Goal: Task Accomplishment & Management: Manage account settings

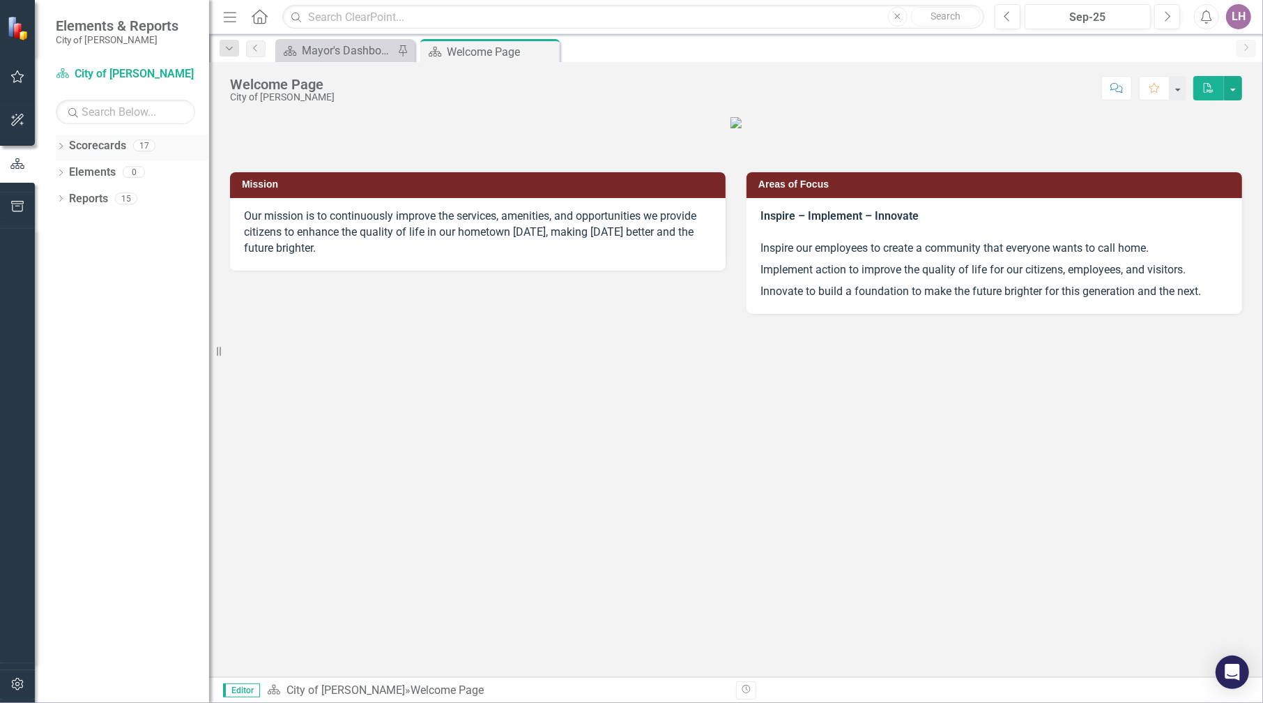
click at [61, 144] on icon "Dropdown" at bounding box center [61, 148] width 10 height 8
click at [66, 170] on icon "Dropdown" at bounding box center [68, 171] width 10 height 8
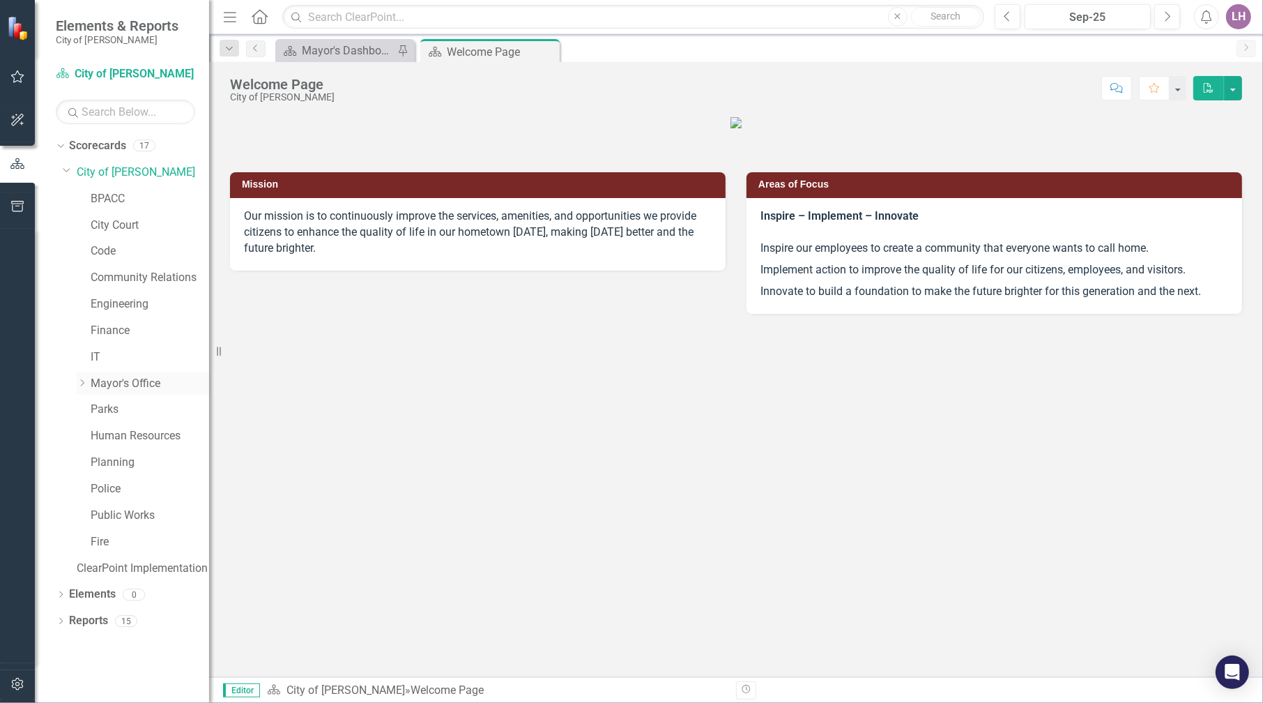
click at [82, 379] on icon "Dropdown" at bounding box center [82, 383] width 10 height 8
click at [105, 376] on link "Mayor's Office" at bounding box center [150, 384] width 119 height 16
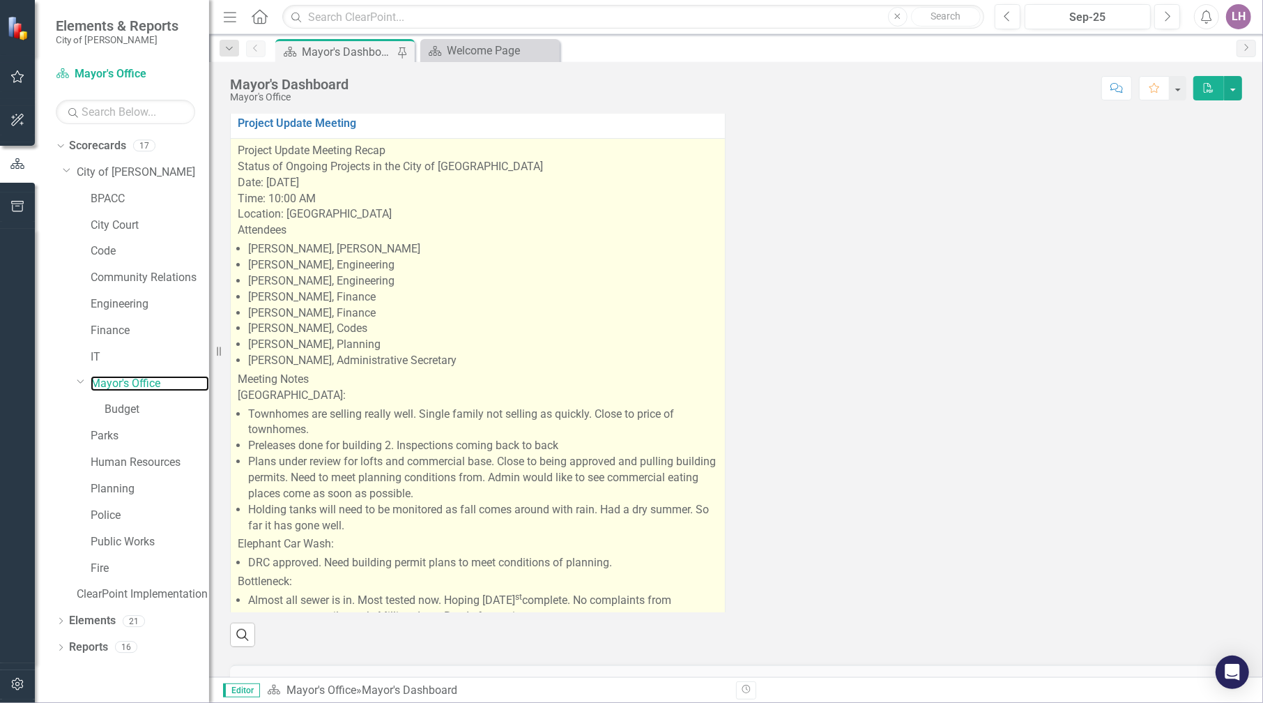
scroll to position [1046, 0]
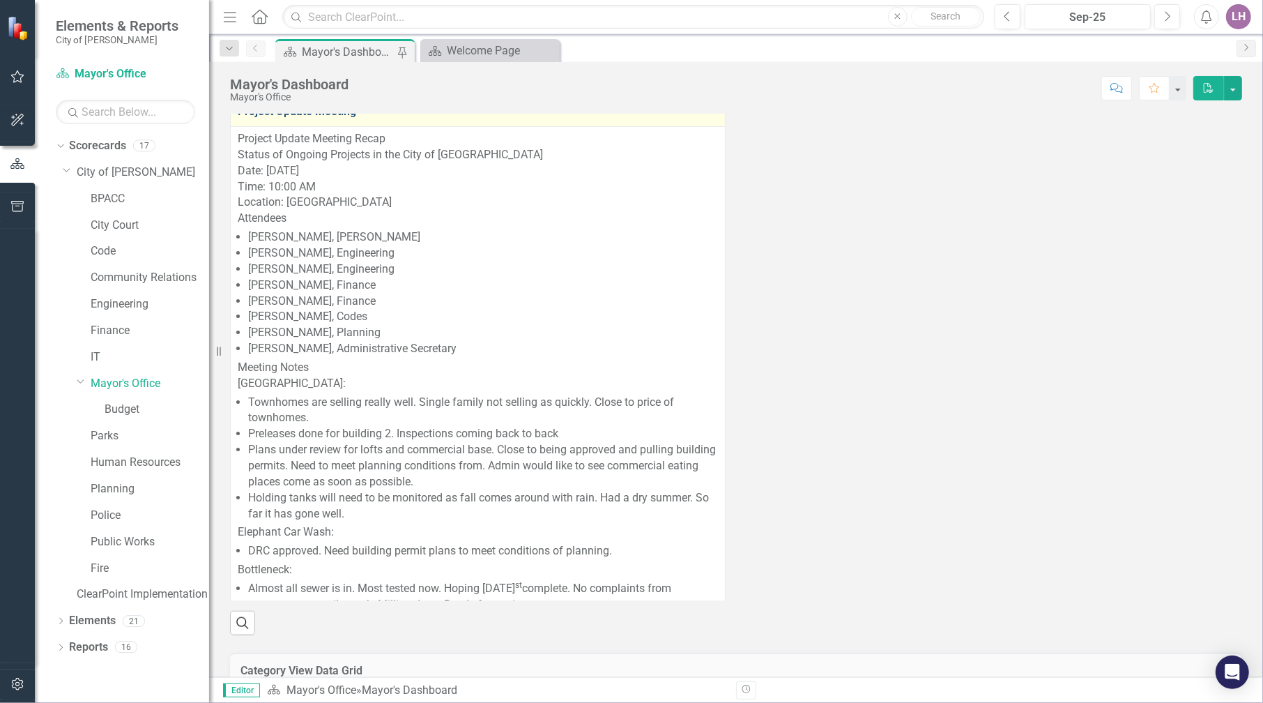
click at [322, 117] on link "Project Update Meeting" at bounding box center [478, 111] width 480 height 13
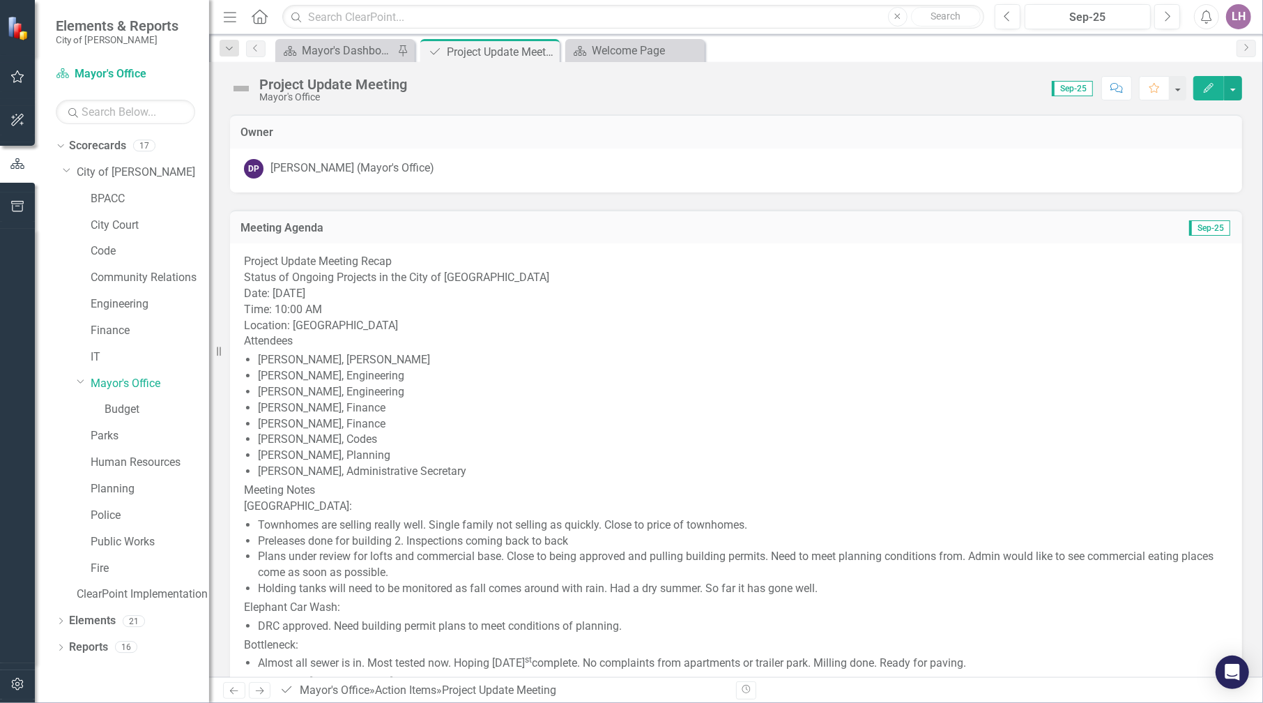
click at [244, 259] on p "Project Update Meeting Recap" at bounding box center [736, 262] width 984 height 16
click at [245, 261] on p "Project Update Meeting Recap" at bounding box center [736, 262] width 984 height 16
click at [1214, 83] on icon "Edit" at bounding box center [1209, 88] width 13 height 10
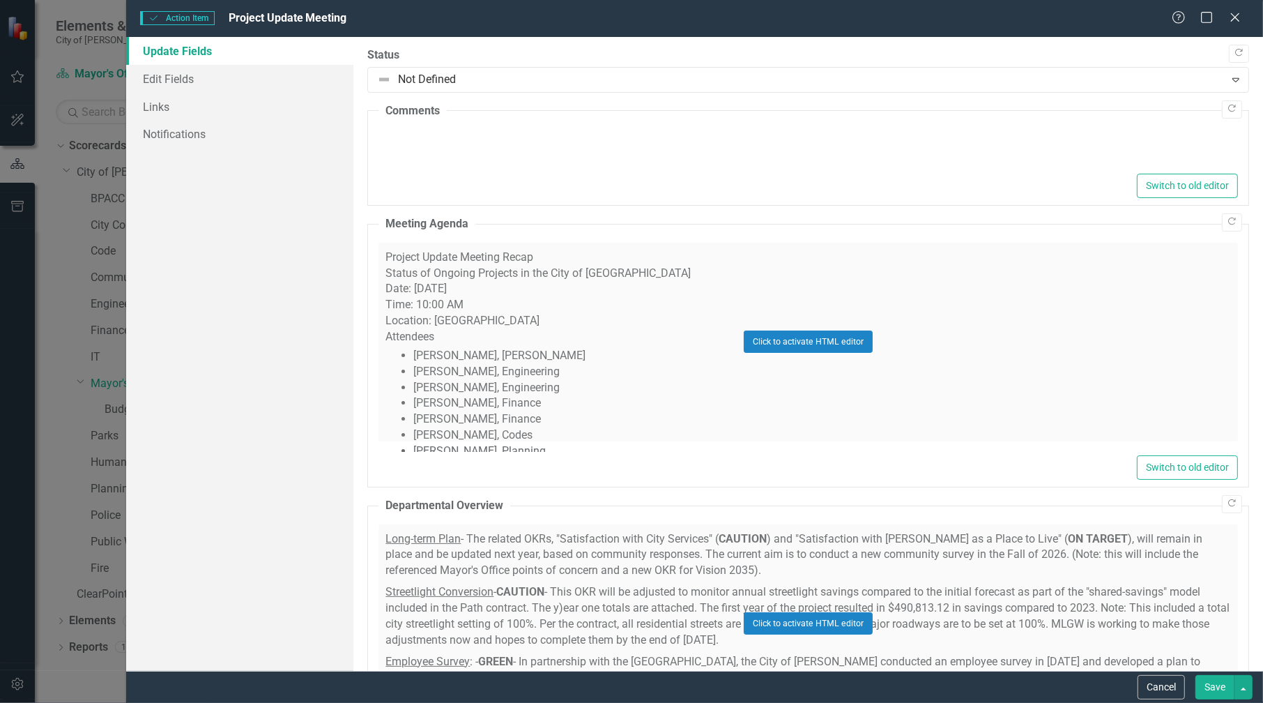
type textarea "<p align="center"><!-- [if gte vml 1]><v:shapetype id="_x0000_t75" coordsize="2…"
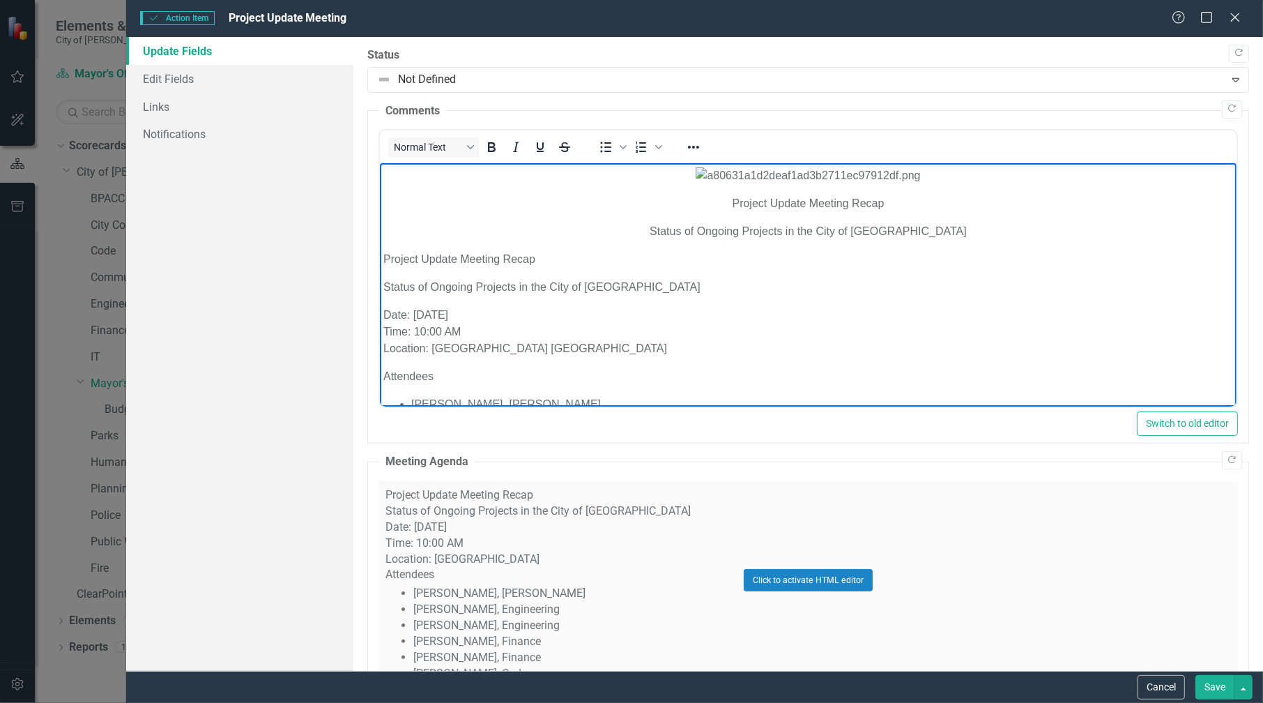
drag, startPoint x: 1171, startPoint y: 379, endPoint x: 752, endPoint y: 303, distance: 426.5
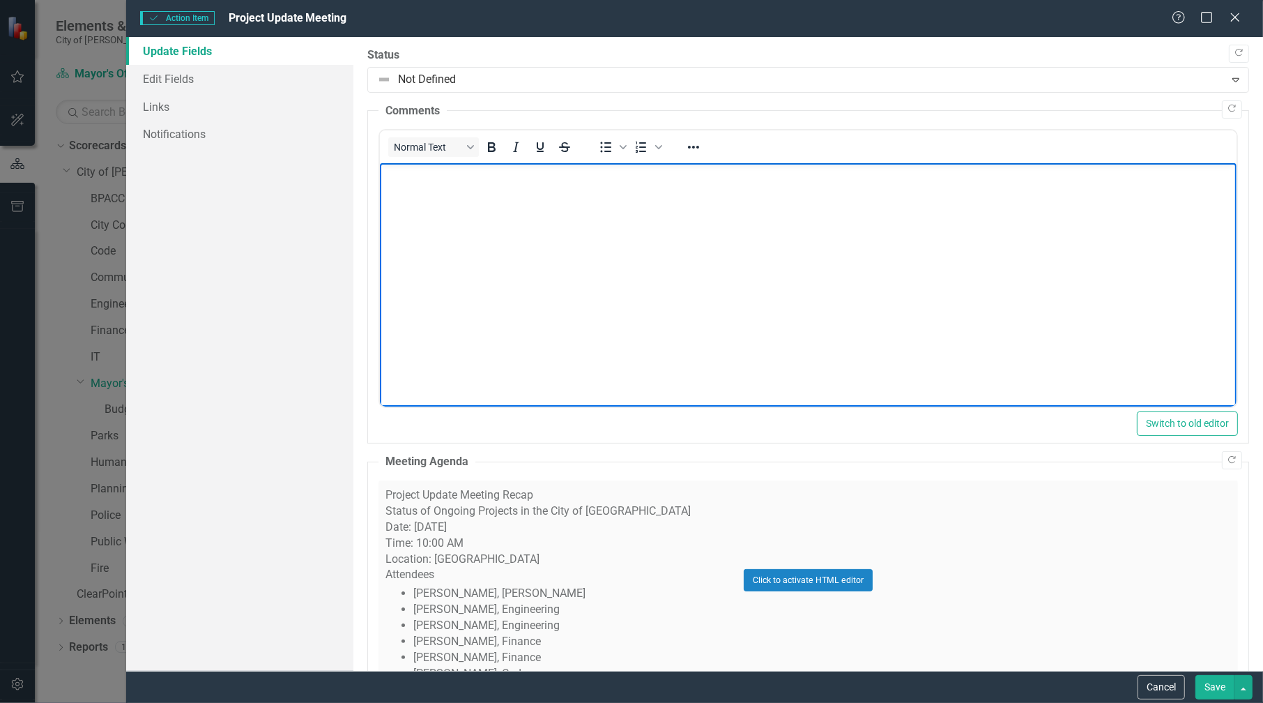
click at [391, 493] on div "Click to activate HTML editor" at bounding box center [809, 579] width 860 height 199
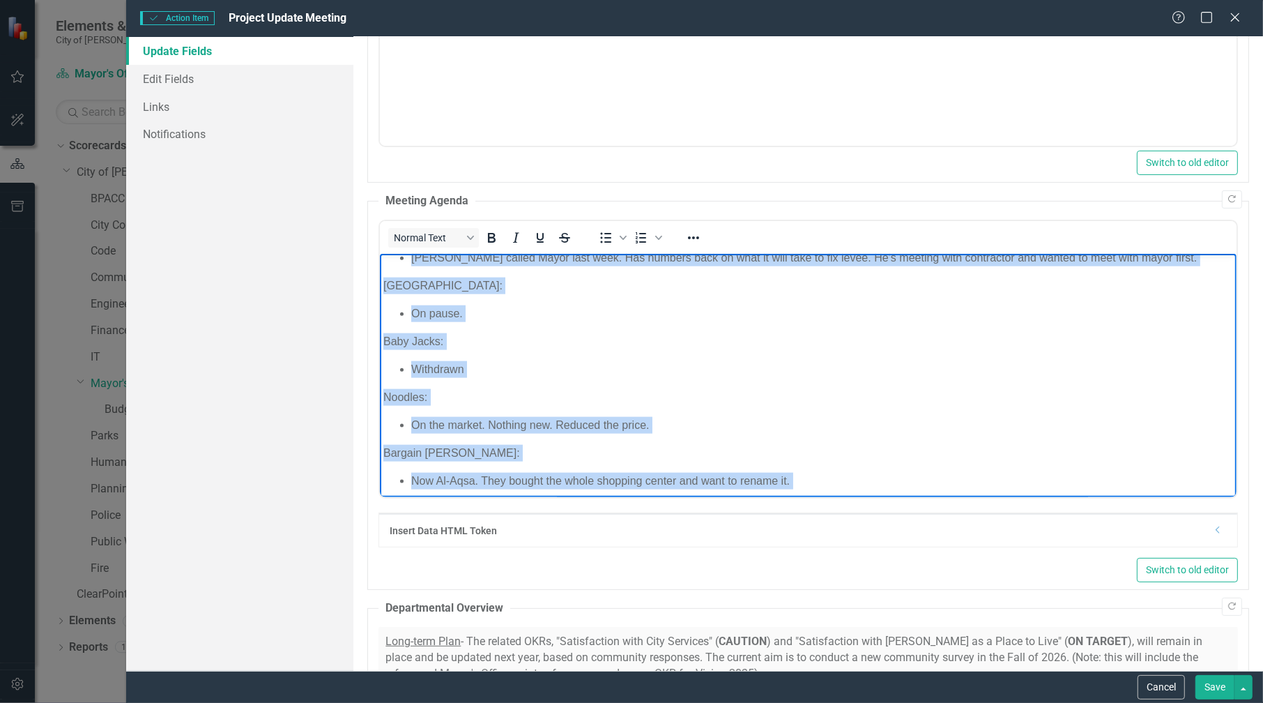
scroll to position [1887, 0]
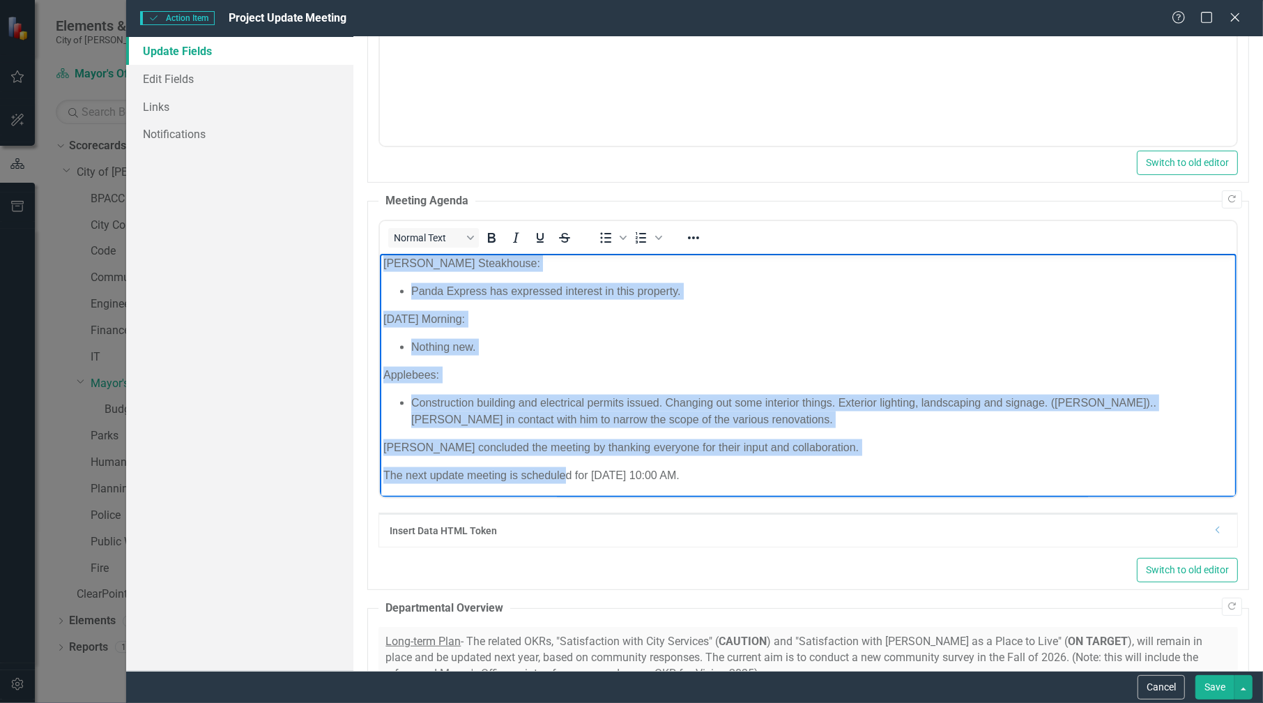
drag, startPoint x: 382, startPoint y: 265, endPoint x: 785, endPoint y: 482, distance: 457.9
paste body "Rich Text Area. Press ALT-0 for help."
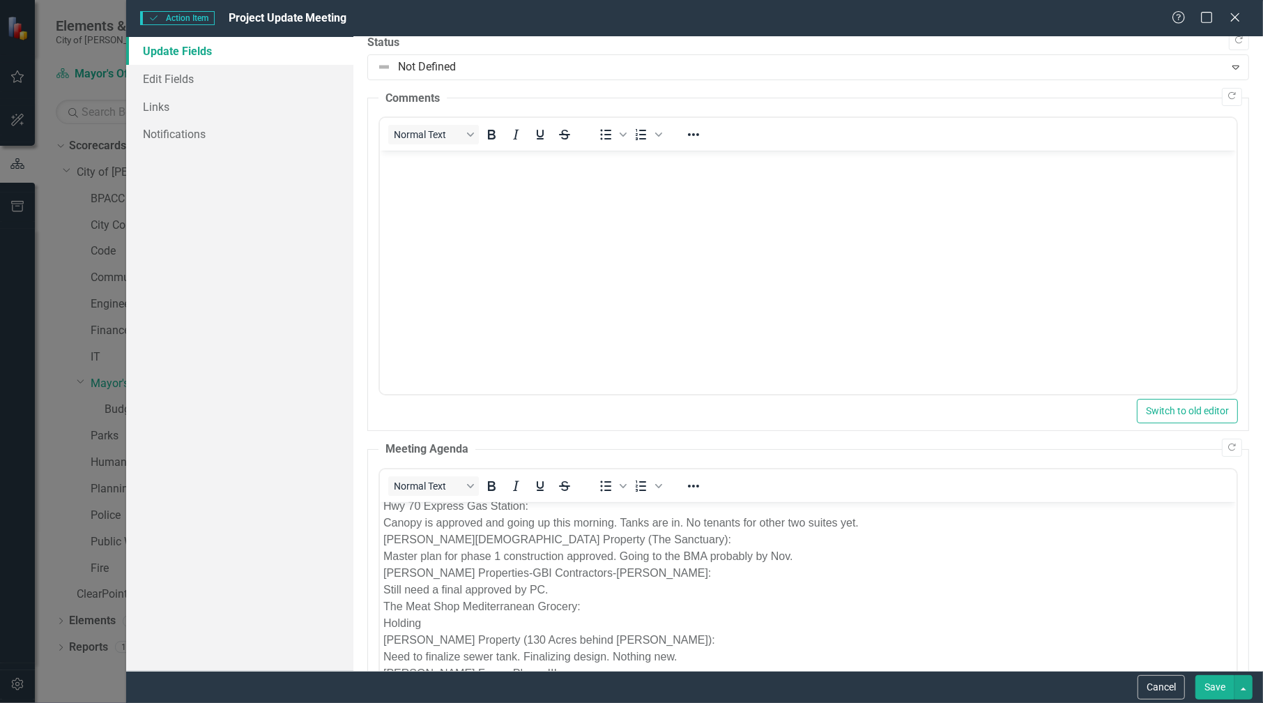
scroll to position [0, 0]
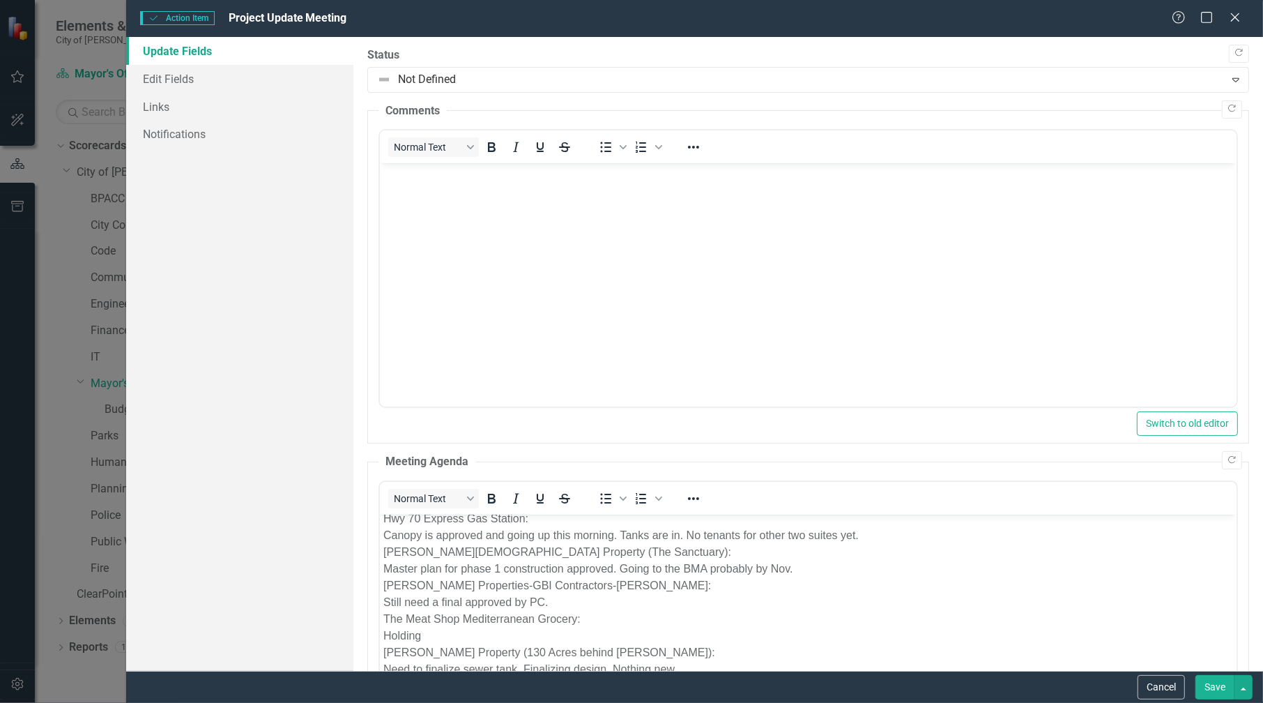
click at [1219, 683] on button "Save" at bounding box center [1215, 687] width 39 height 24
